Goal: Information Seeking & Learning: Find specific fact

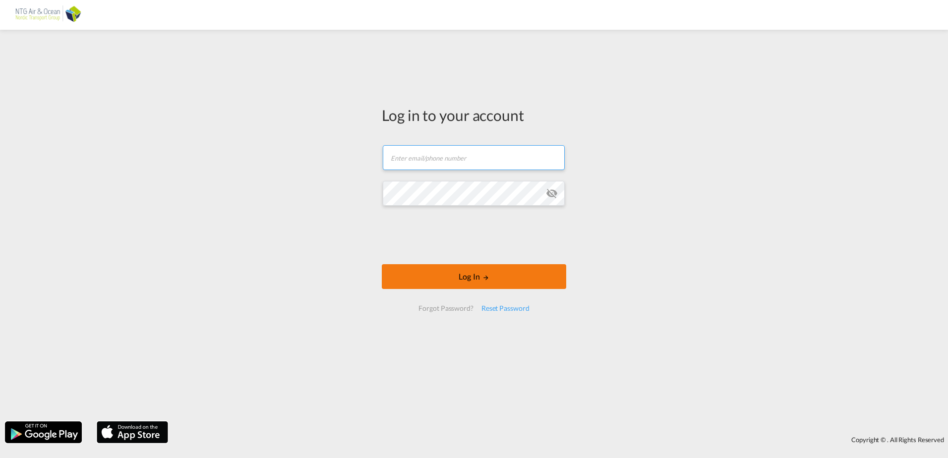
type input "[EMAIL_ADDRESS][DOMAIN_NAME]"
click at [468, 279] on button "Log In" at bounding box center [474, 276] width 184 height 25
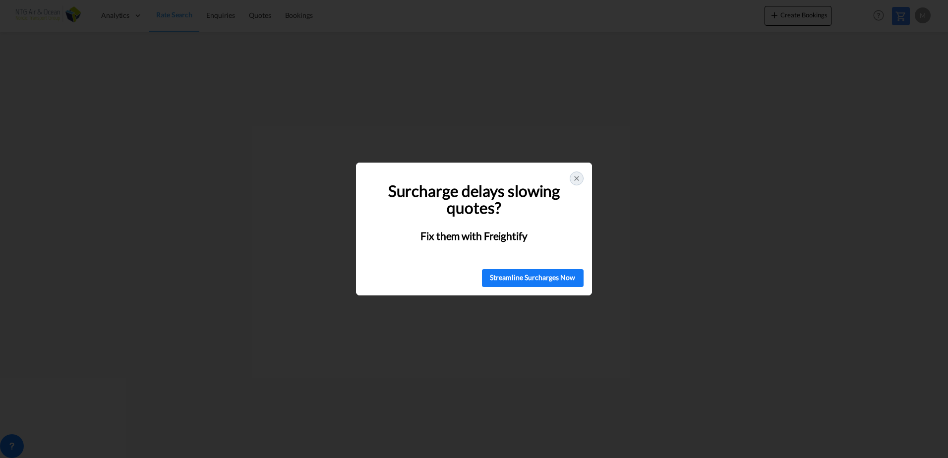
click at [578, 177] on icon at bounding box center [576, 178] width 8 height 8
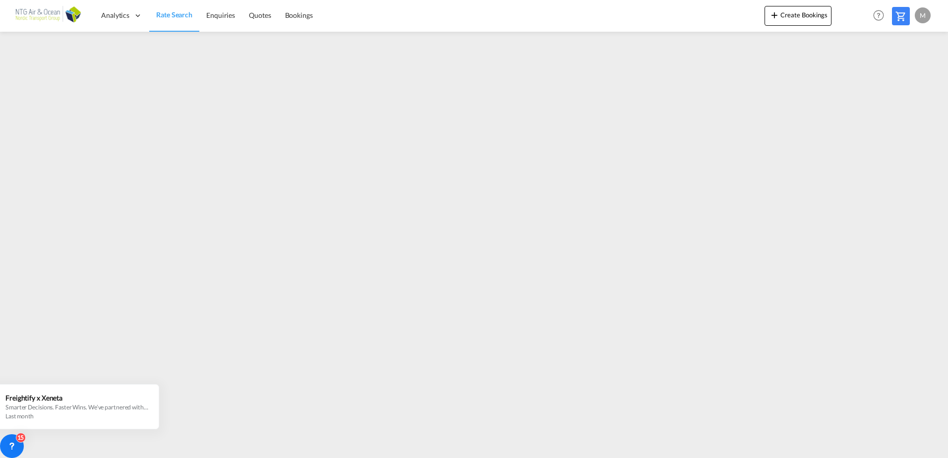
click at [925, 16] on div "M" at bounding box center [922, 15] width 16 height 16
click at [902, 77] on button "Logout" at bounding box center [911, 76] width 64 height 20
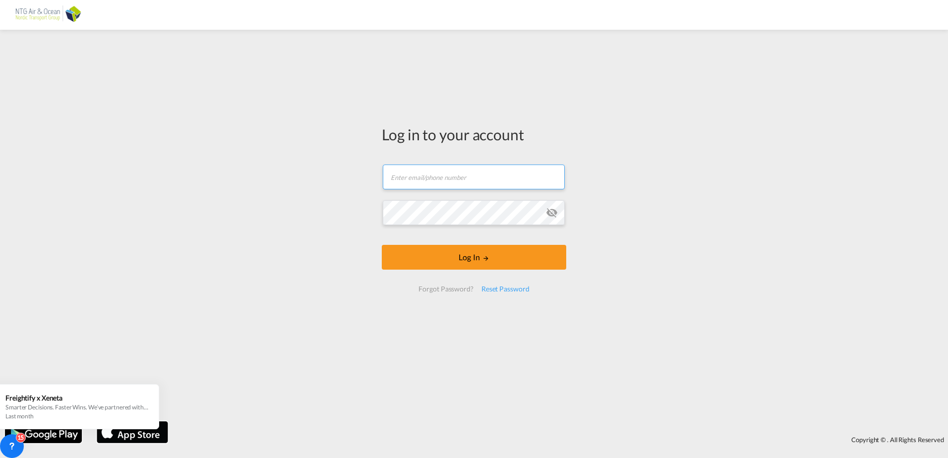
type input "[EMAIL_ADDRESS][DOMAIN_NAME]"
